Goal: Transaction & Acquisition: Purchase product/service

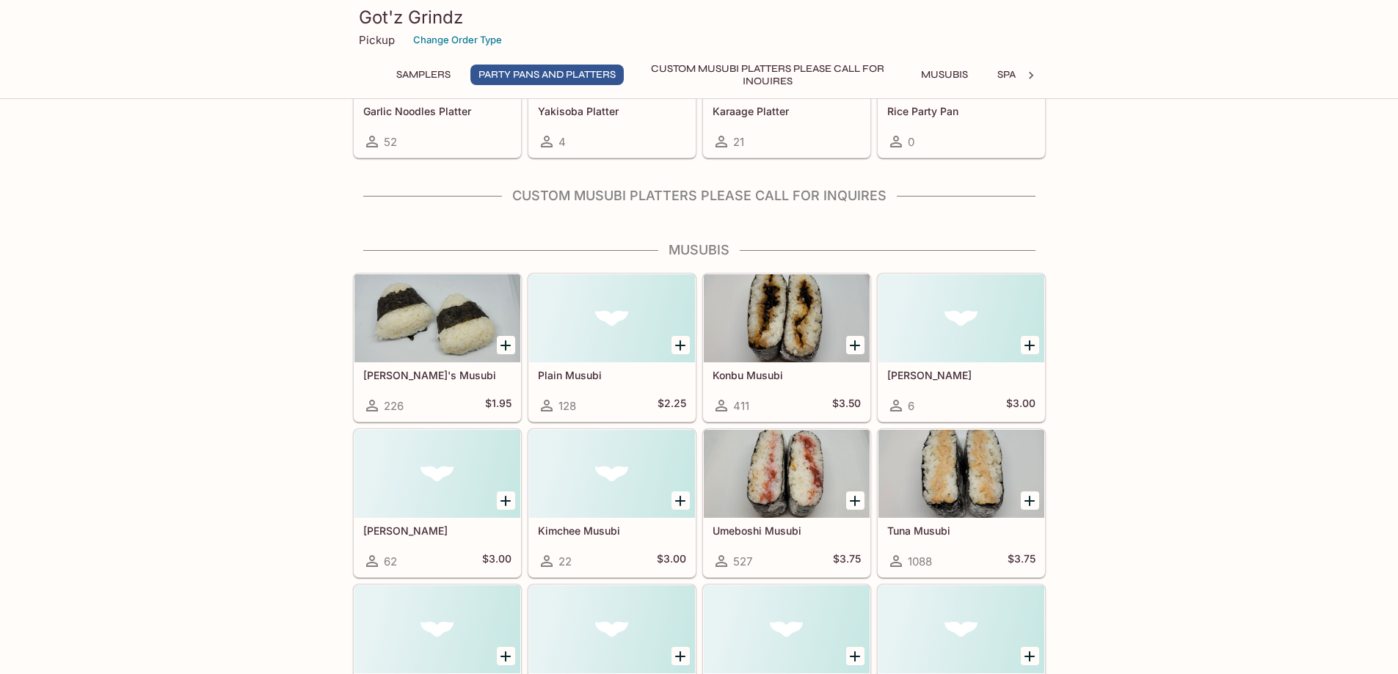
scroll to position [440, 0]
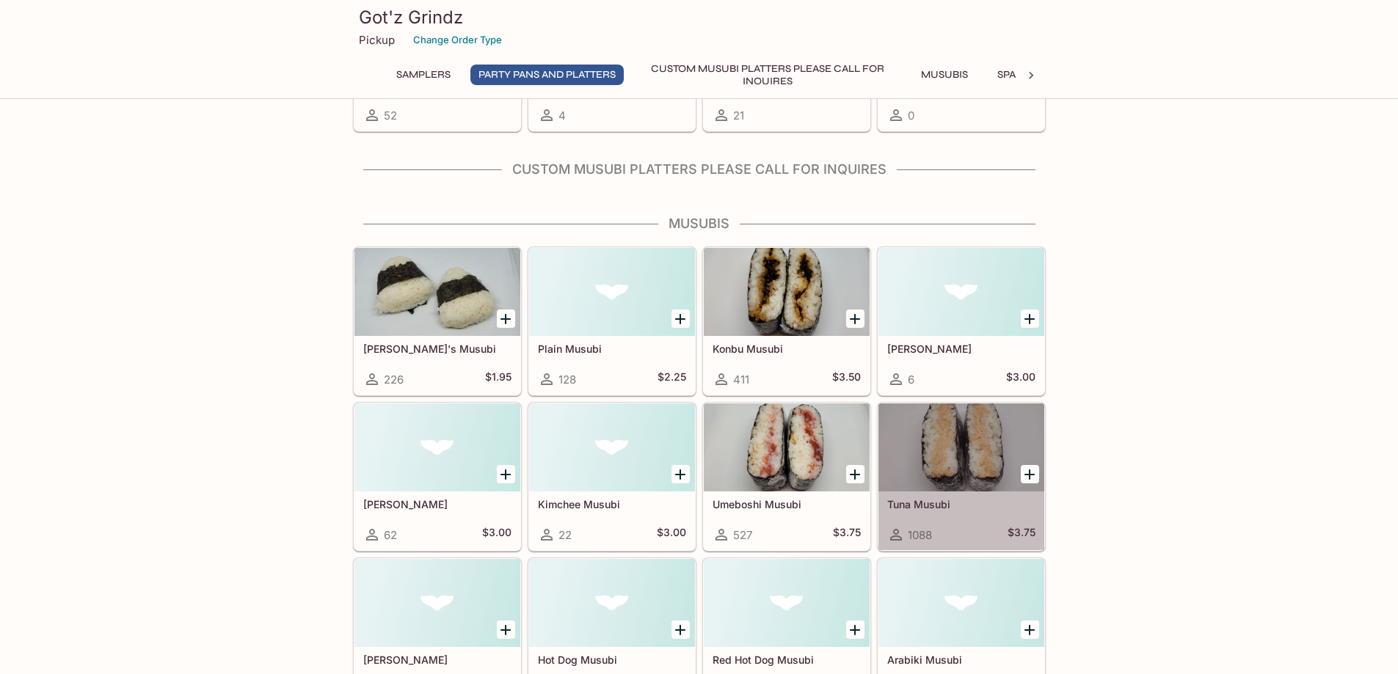
click at [927, 432] on div at bounding box center [961, 448] width 166 height 88
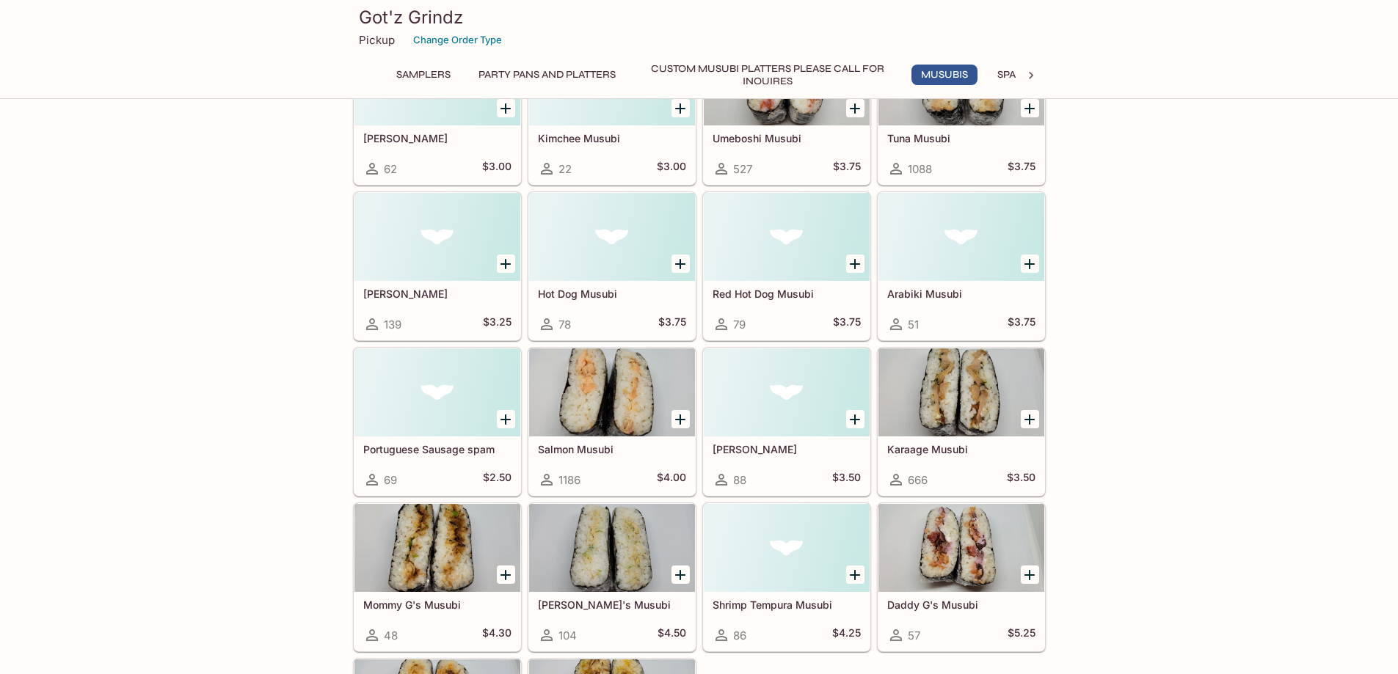
scroll to position [898, 0]
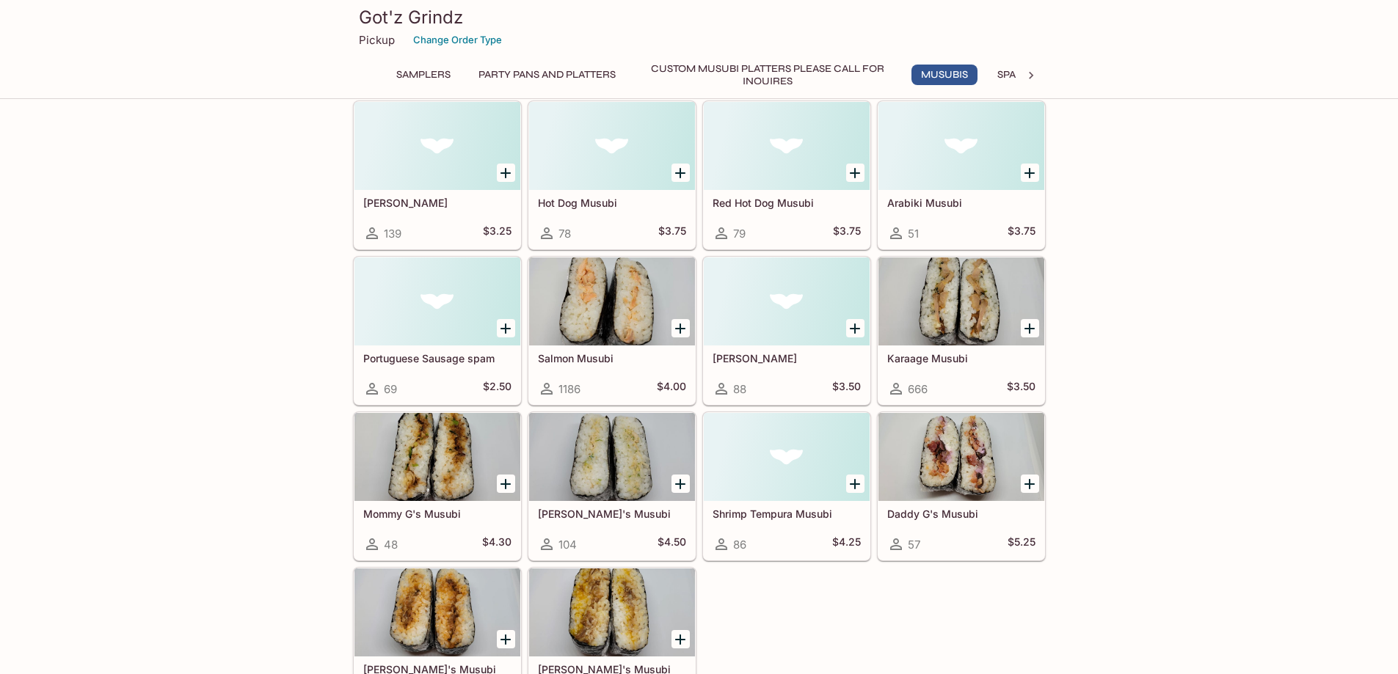
click at [606, 470] on div at bounding box center [612, 457] width 166 height 88
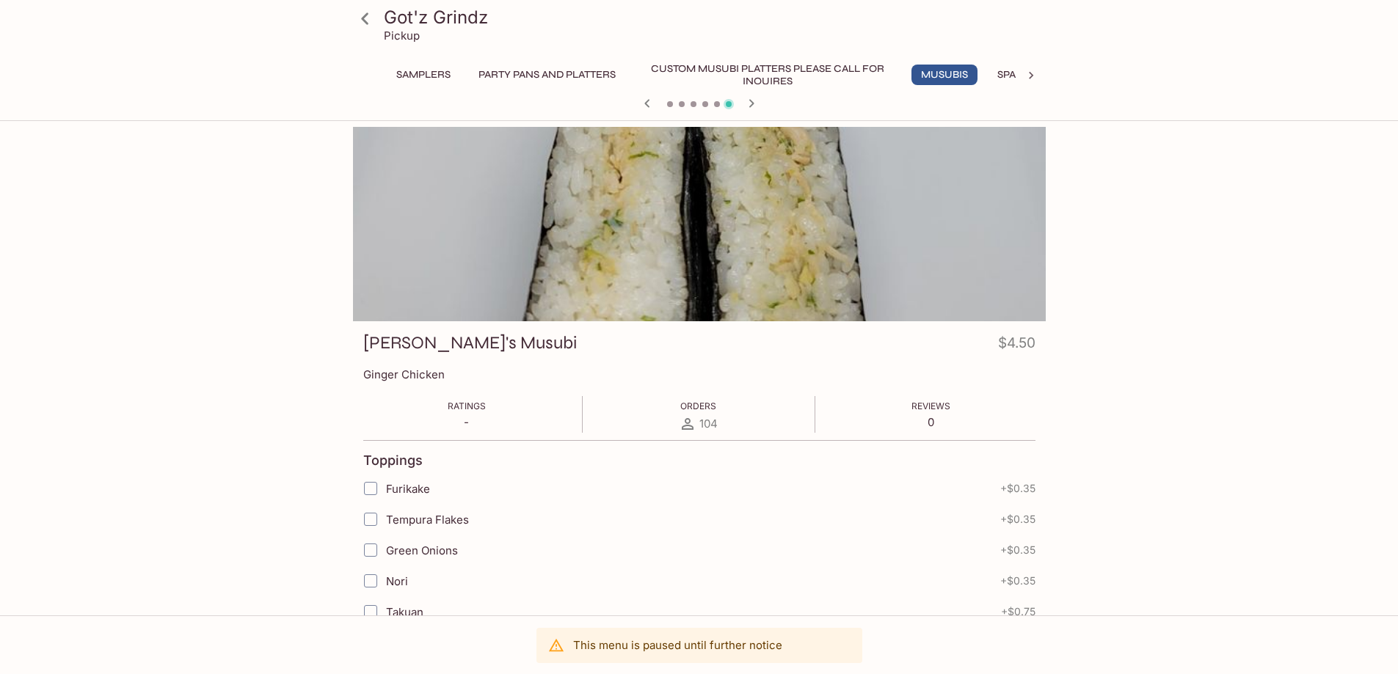
click at [1027, 70] on icon at bounding box center [1031, 75] width 15 height 15
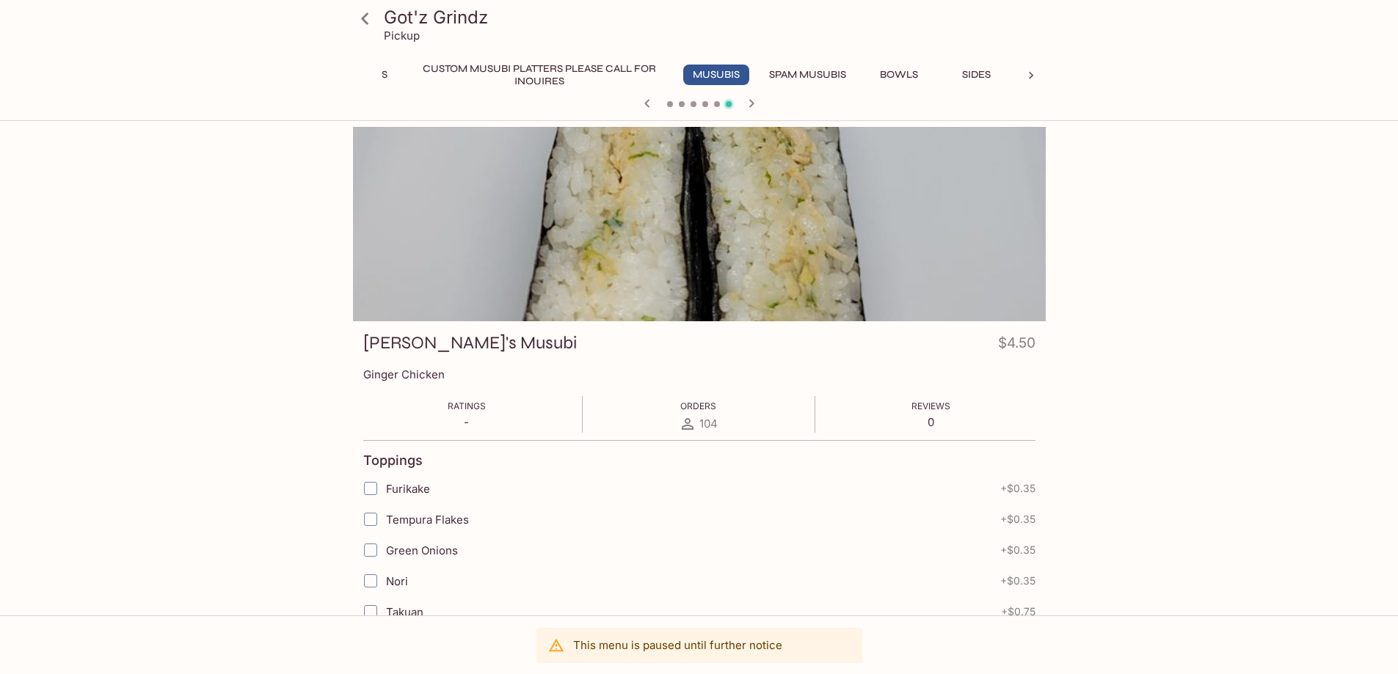
scroll to position [0, 509]
click at [712, 76] on button "Sides" at bounding box center [703, 75] width 66 height 21
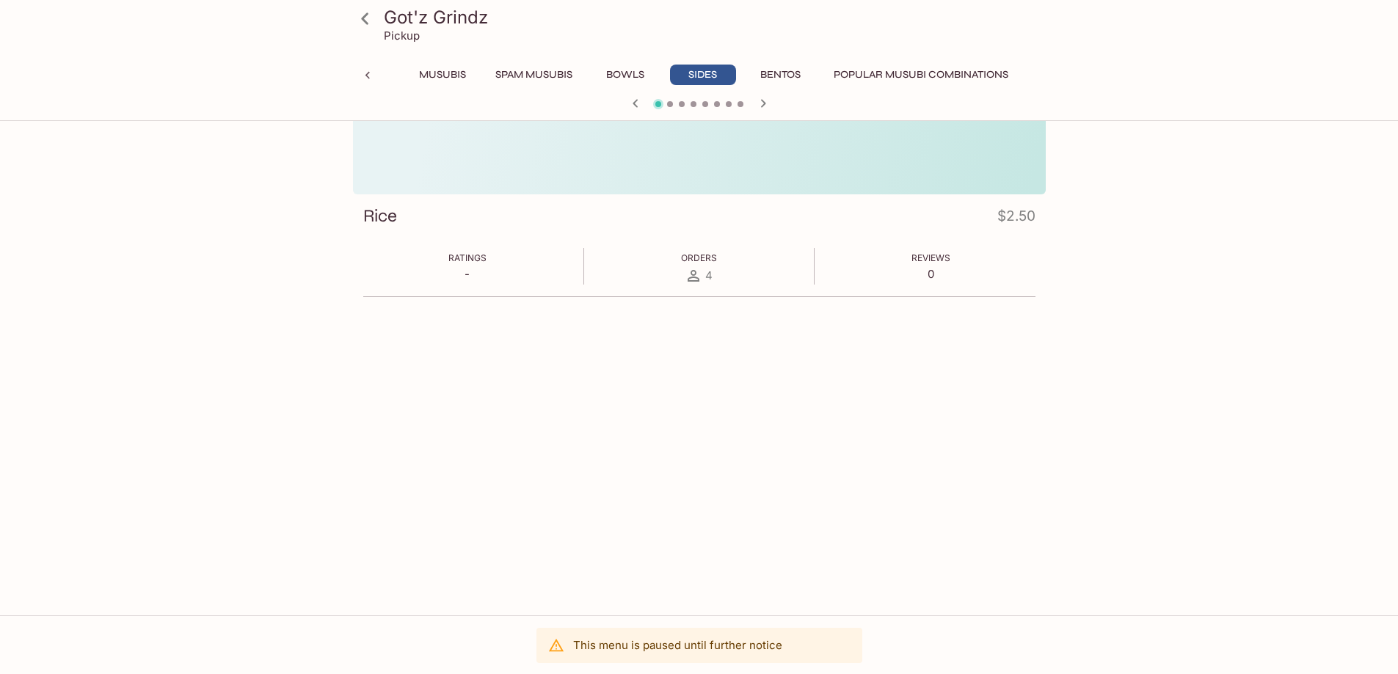
scroll to position [0, 0]
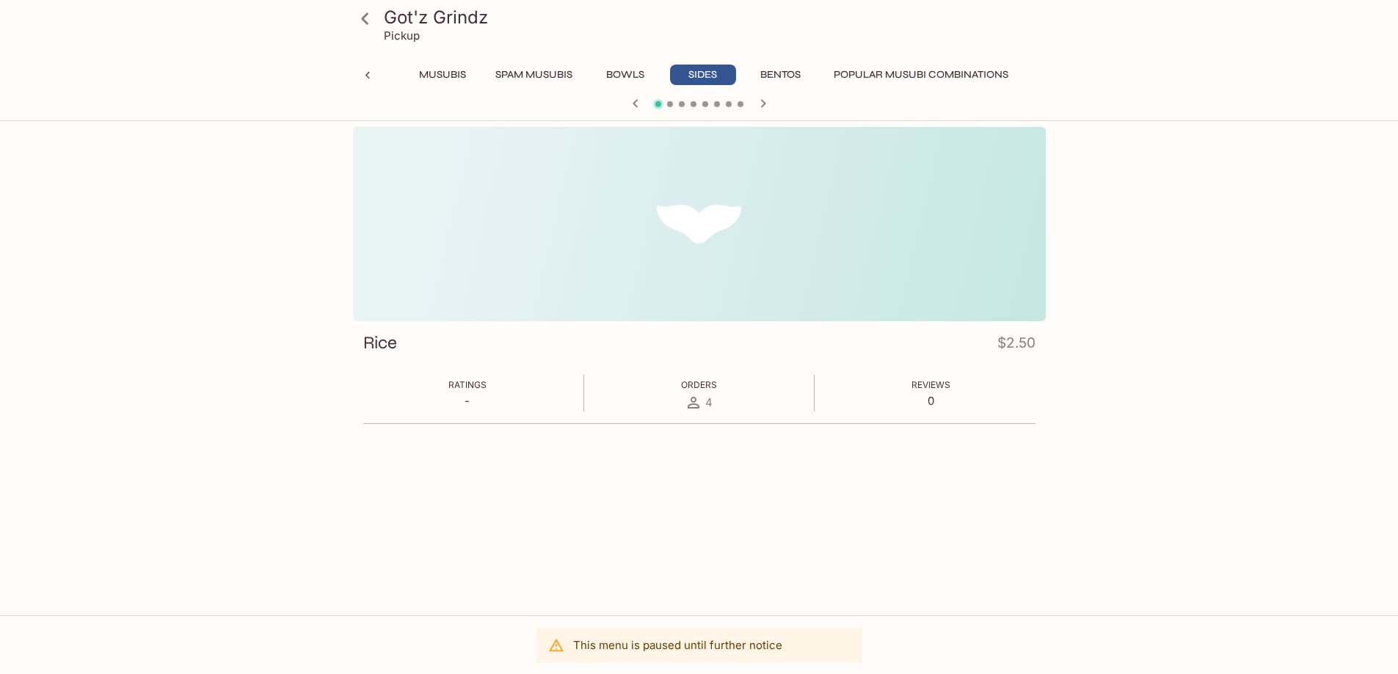
click at [364, 16] on icon at bounding box center [364, 18] width 7 height 12
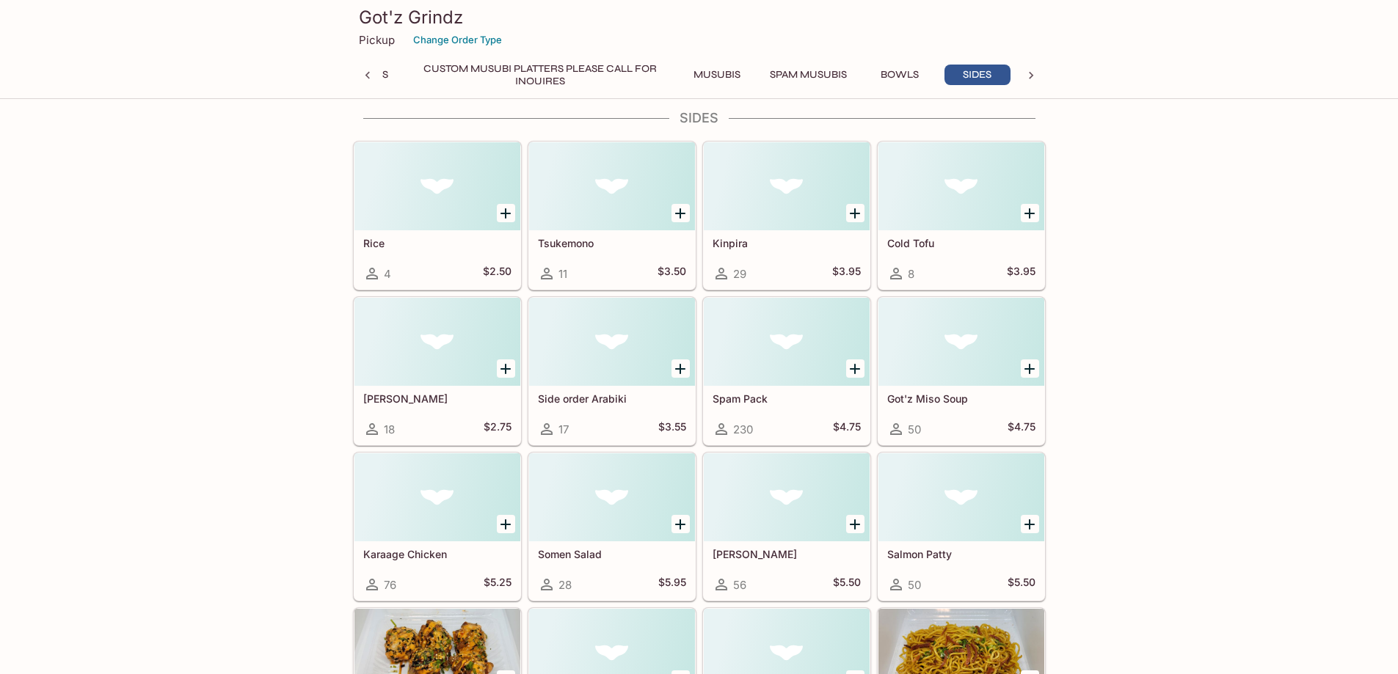
scroll to position [2812, 0]
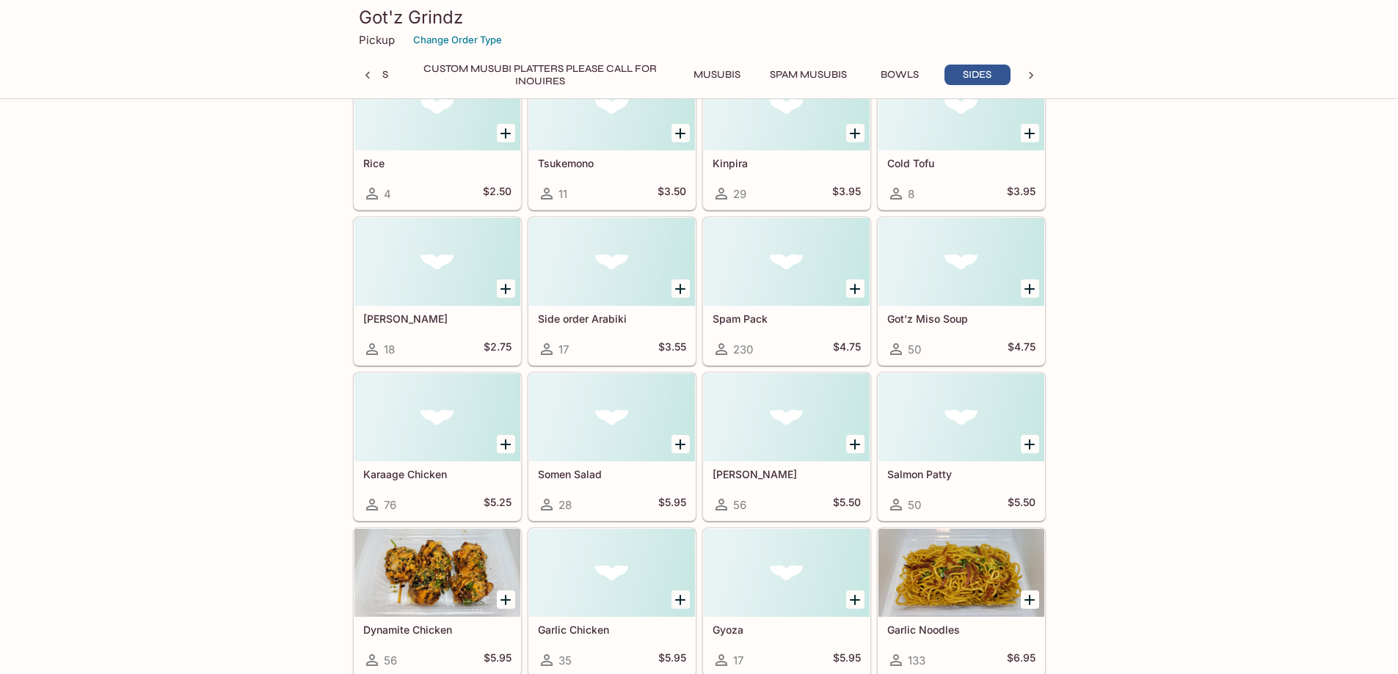
click at [768, 413] on div at bounding box center [787, 418] width 166 height 88
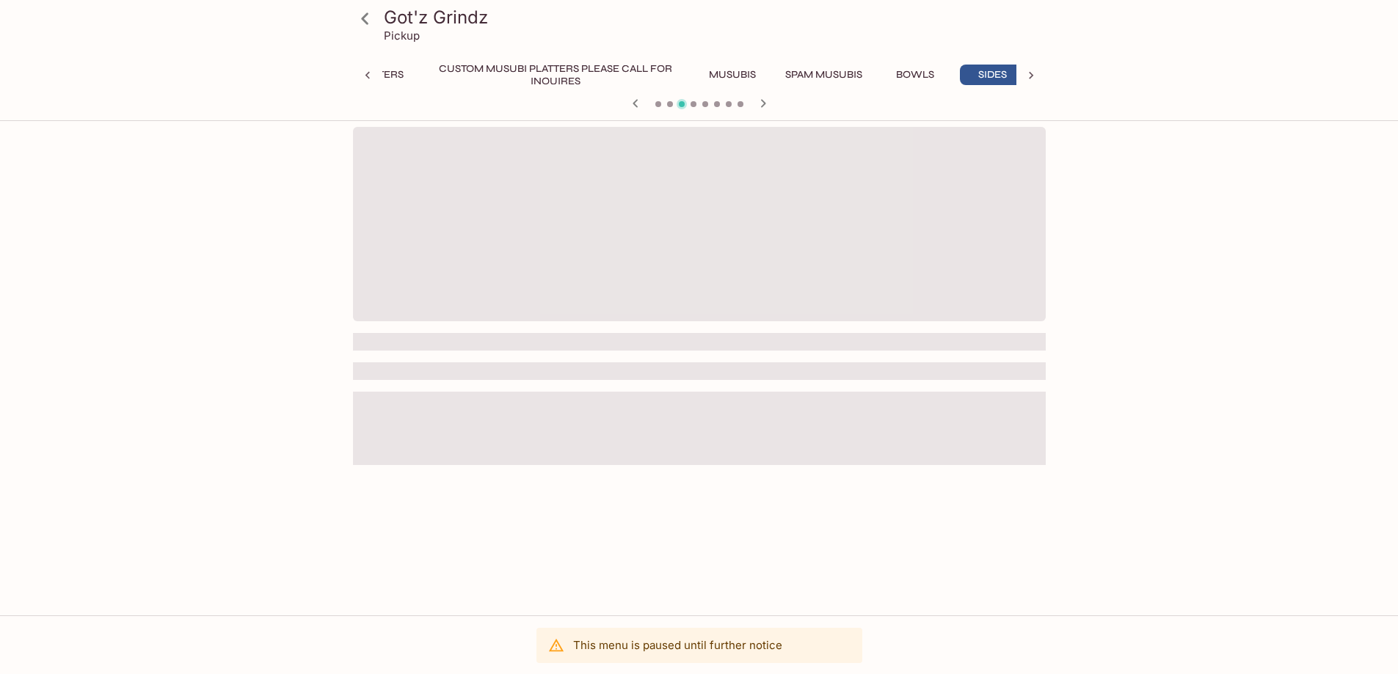
scroll to position [0, 228]
